Goal: Find specific page/section: Find specific page/section

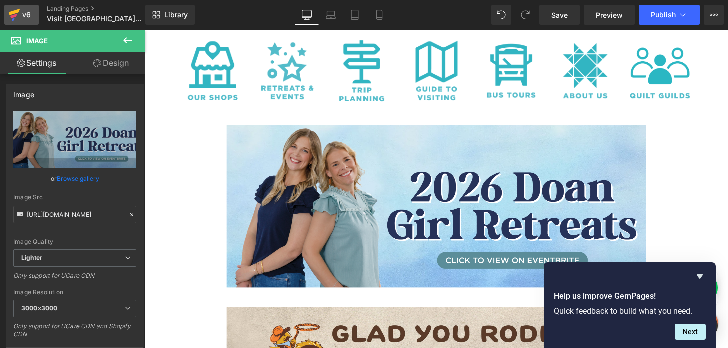
click at [31, 17] on div "v6" at bounding box center [26, 15] width 13 height 13
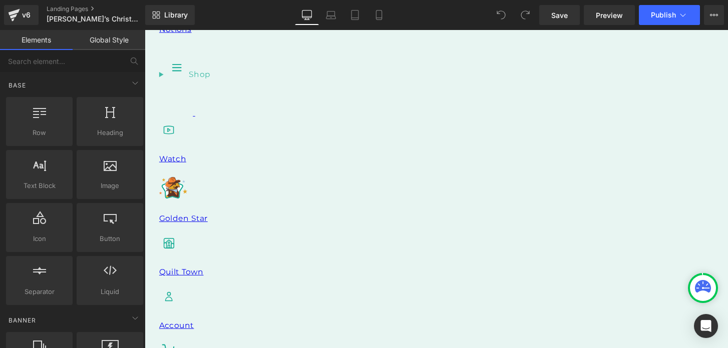
scroll to position [484, 0]
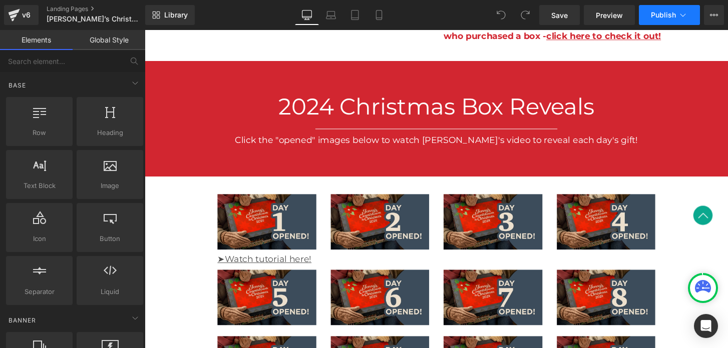
click at [684, 15] on icon at bounding box center [682, 15] width 10 height 10
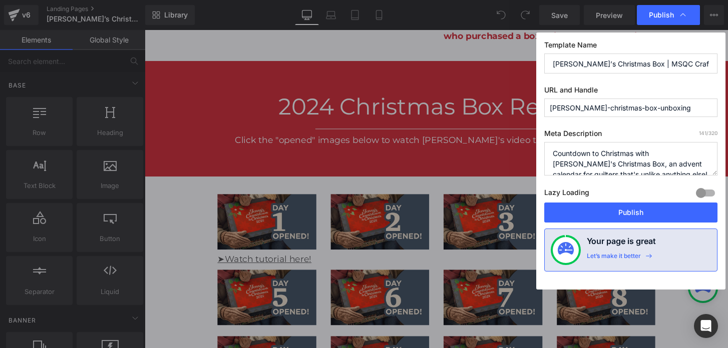
click at [615, 111] on input "[PERSON_NAME]-christmas-box-unboxing" at bounding box center [630, 108] width 173 height 19
click at [615, 111] on input "jennys-christmas-box-unboxing" at bounding box center [630, 108] width 173 height 19
